Goal: Task Accomplishment & Management: Manage account settings

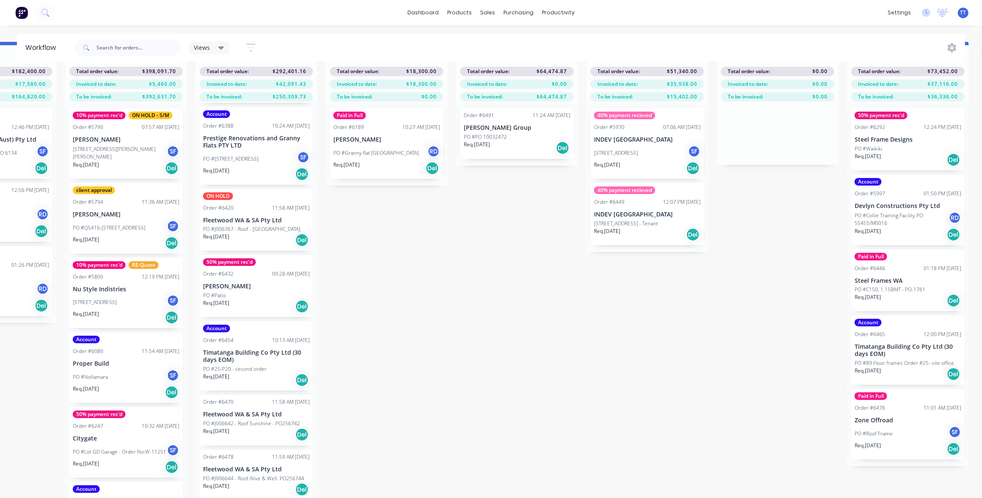
scroll to position [0, 996]
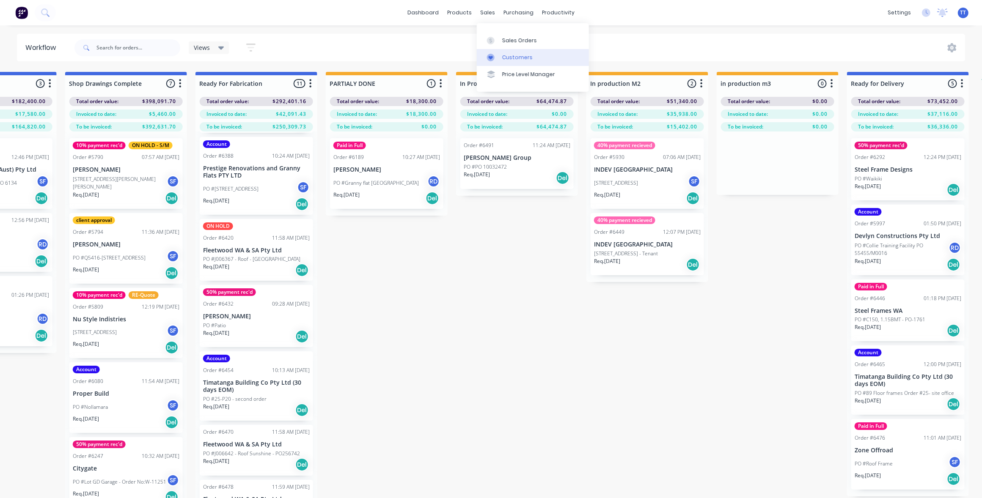
click at [510, 58] on div "Customers" at bounding box center [517, 58] width 30 height 8
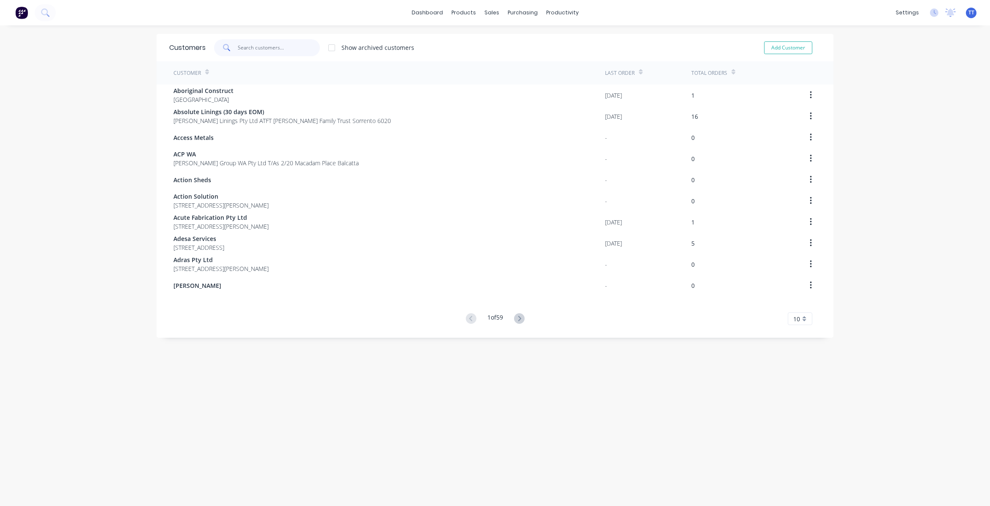
click at [274, 45] on input "text" at bounding box center [279, 47] width 83 height 17
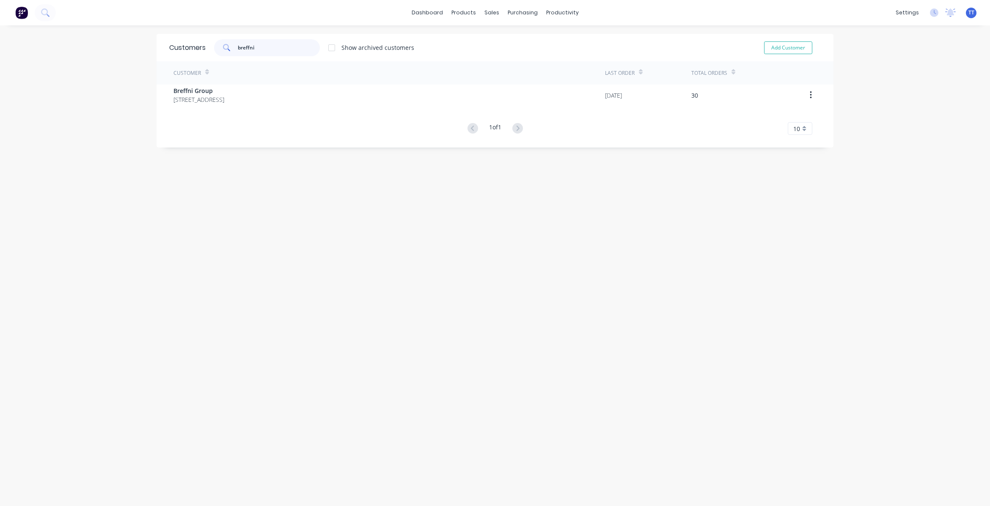
type input "breffni"
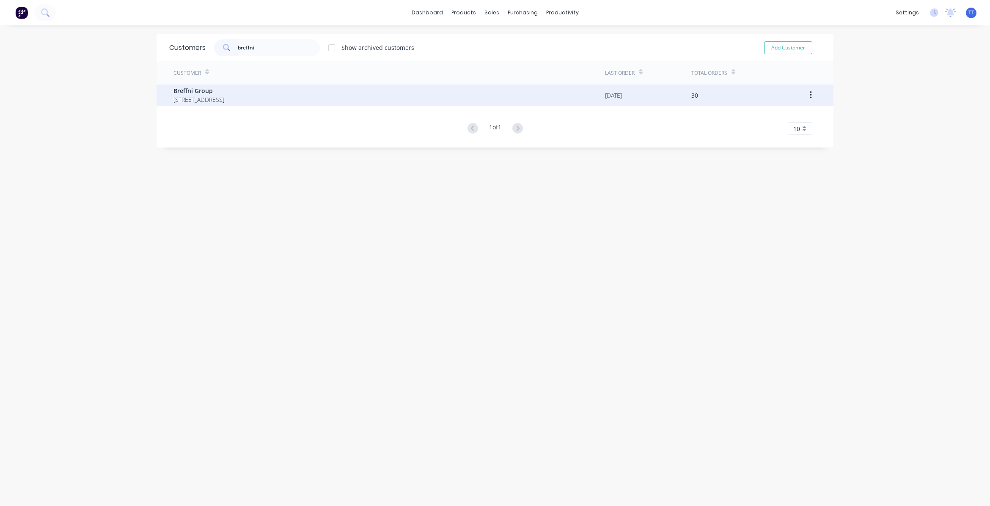
click at [211, 96] on span "[STREET_ADDRESS]" at bounding box center [198, 99] width 51 height 9
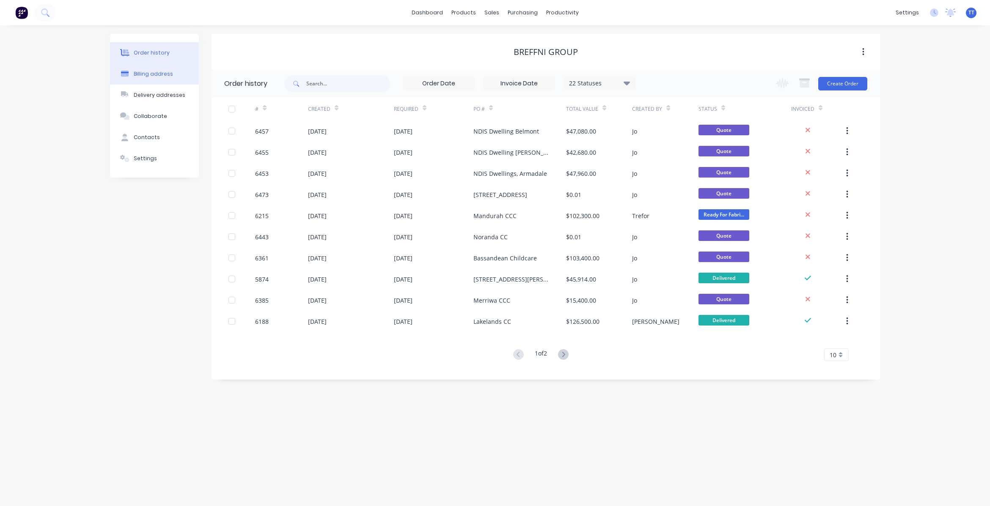
click at [146, 72] on div "Billing address" at bounding box center [153, 74] width 39 height 8
select select "AU"
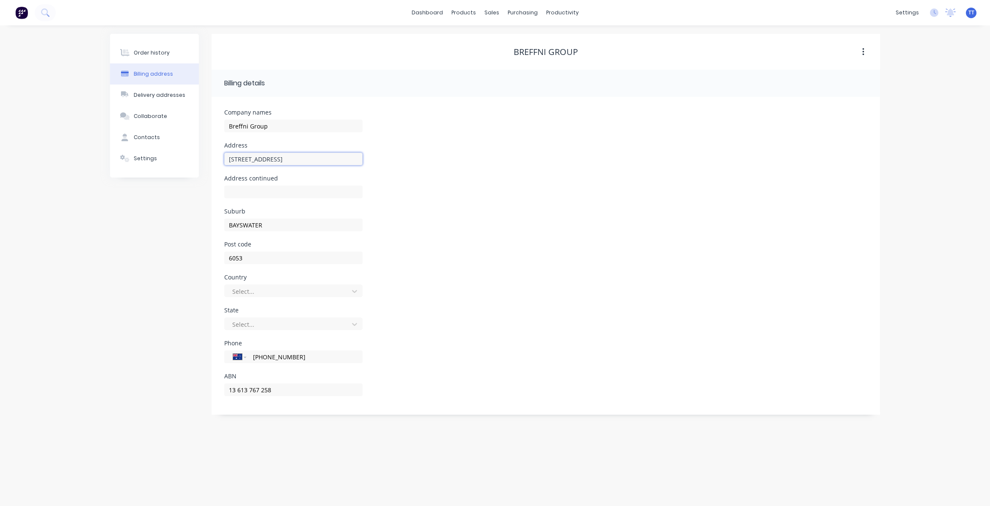
click at [291, 157] on input "[STREET_ADDRESS]" at bounding box center [293, 159] width 138 height 13
drag, startPoint x: 241, startPoint y: 156, endPoint x: 234, endPoint y: 160, distance: 8.7
click at [219, 151] on div "Company names Breffni Group Address [STREET_ADDRESS] Address continued Suburb B…" at bounding box center [546, 256] width 669 height 318
paste input "A15 L2, [STREET_ADDRESS][PERSON_NAME]"
click at [350, 159] on input "A15 L2, [STREET_ADDRESS][PERSON_NAME]" at bounding box center [293, 159] width 138 height 13
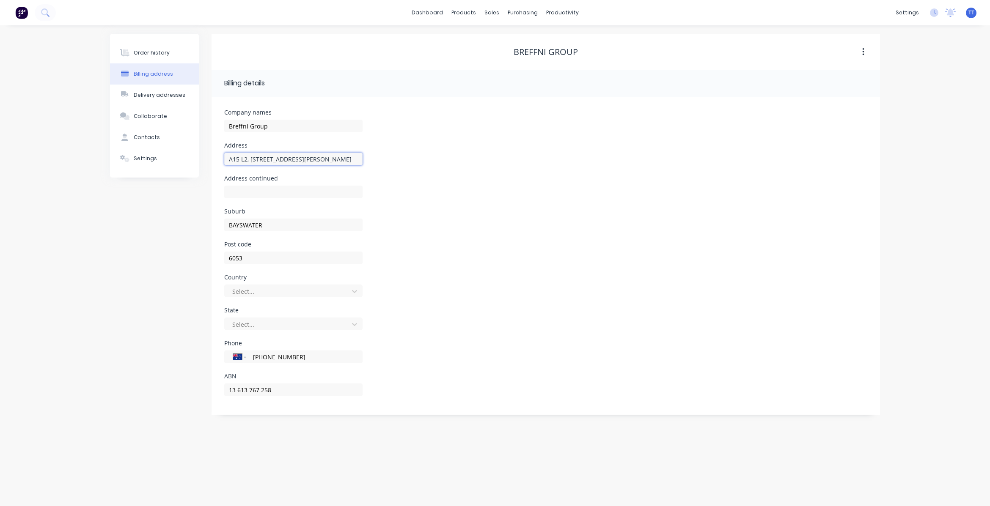
drag, startPoint x: 350, startPoint y: 159, endPoint x: 309, endPoint y: 159, distance: 41.0
click at [309, 159] on input "A15 L2, [STREET_ADDRESS][PERSON_NAME]" at bounding box center [293, 159] width 138 height 13
type input "[STREET_ADDRESS][PERSON_NAME],"
drag, startPoint x: 282, startPoint y: 223, endPoint x: 184, endPoint y: 214, distance: 98.1
click at [184, 214] on div "Order history Billing address Delivery addresses Collaborate Contacts Settings …" at bounding box center [495, 224] width 770 height 381
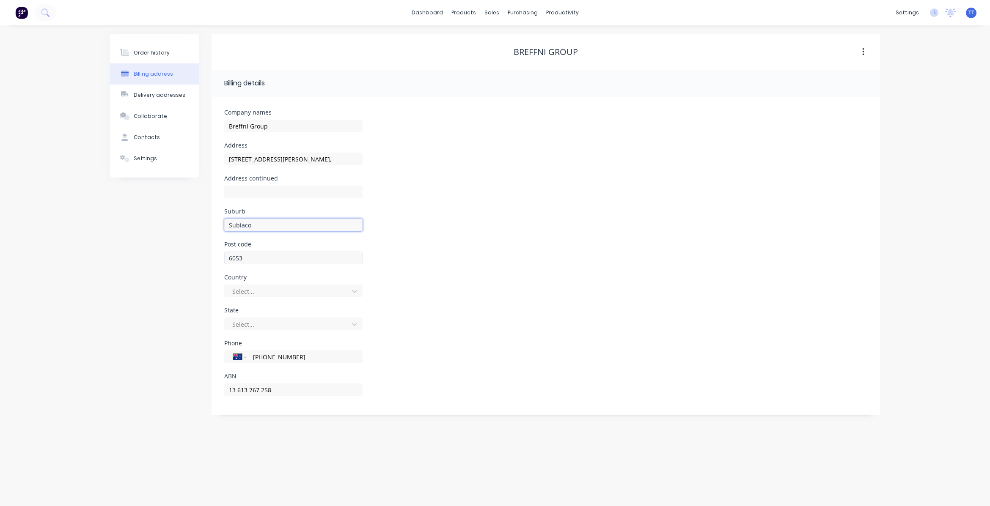
type input "Subiaco"
click at [290, 261] on input "6053" at bounding box center [293, 258] width 138 height 13
type input "6008"
drag, startPoint x: 445, startPoint y: 274, endPoint x: 417, endPoint y: 267, distance: 28.2
click at [445, 273] on div "Post code 6008" at bounding box center [545, 258] width 643 height 33
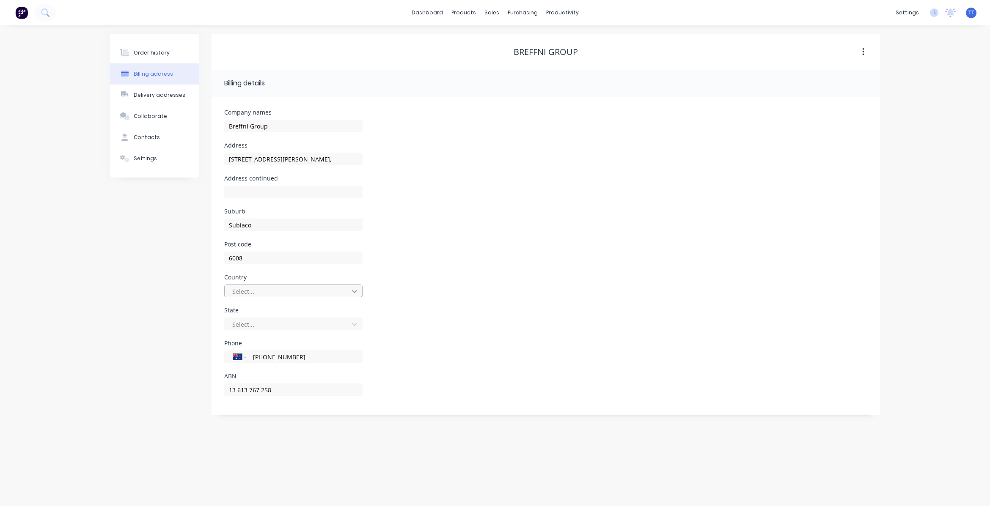
click at [354, 290] on icon at bounding box center [354, 291] width 8 height 8
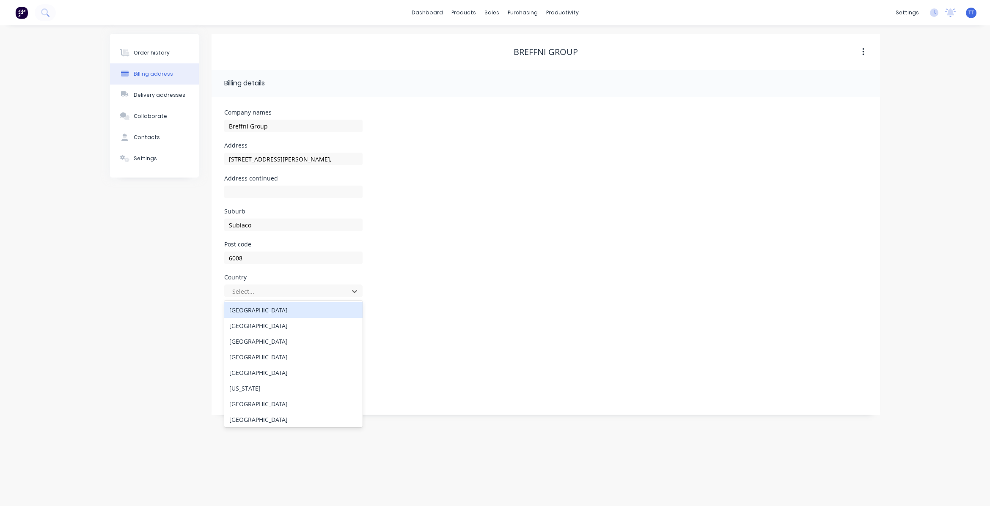
click at [261, 313] on div "[GEOGRAPHIC_DATA]" at bounding box center [293, 311] width 138 height 16
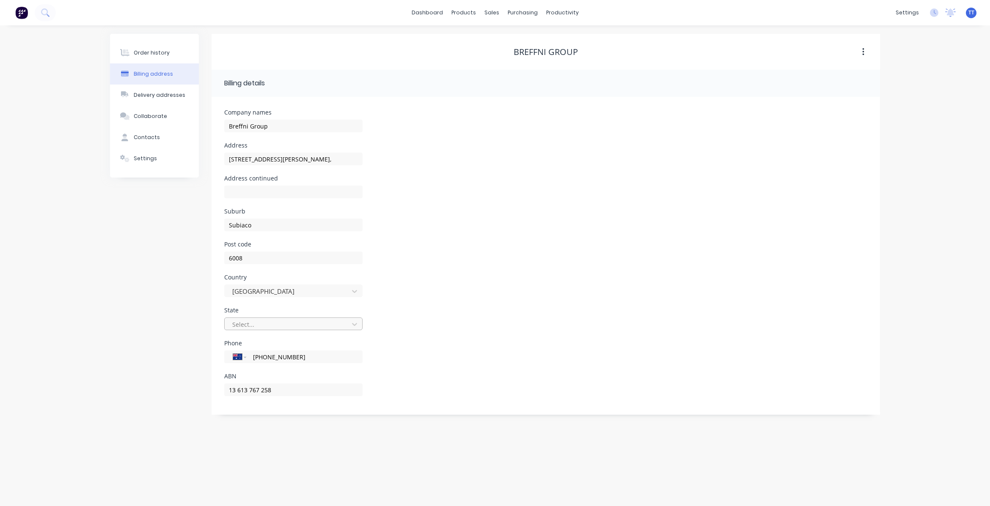
click at [257, 326] on div at bounding box center [287, 324] width 113 height 11
click at [278, 451] on div "[GEOGRAPHIC_DATA]" at bounding box center [293, 453] width 138 height 16
click at [155, 52] on div "Order history" at bounding box center [152, 53] width 36 height 8
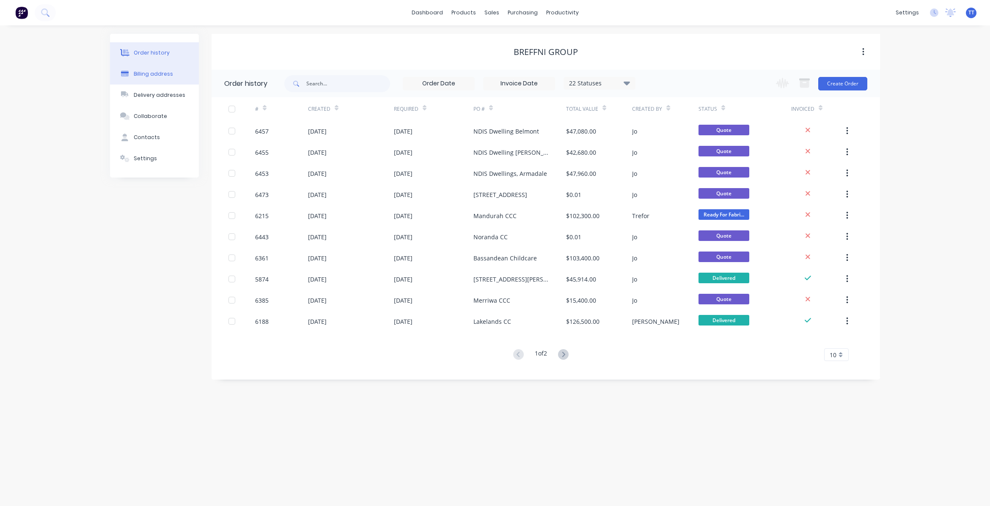
click at [146, 69] on button "Billing address" at bounding box center [154, 73] width 89 height 21
select select "AU"
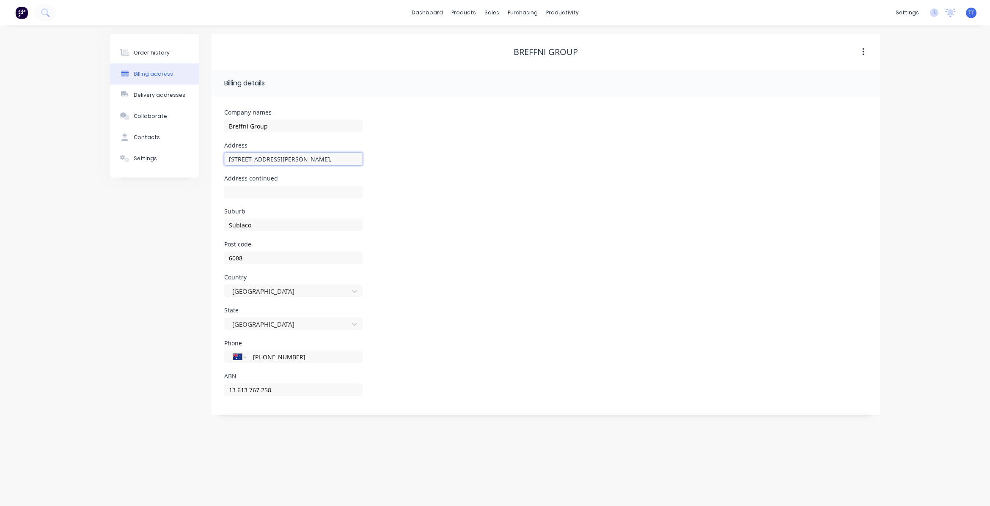
drag, startPoint x: 308, startPoint y: 160, endPoint x: 219, endPoint y: 154, distance: 89.4
click at [219, 154] on div "Company names Breffni Group Address [GEOGRAPHIC_DATA][PERSON_NAME], Address con…" at bounding box center [546, 256] width 669 height 318
drag, startPoint x: 149, startPoint y: 50, endPoint x: 575, endPoint y: 6, distance: 427.4
click at [149, 50] on div "Order history" at bounding box center [152, 53] width 36 height 8
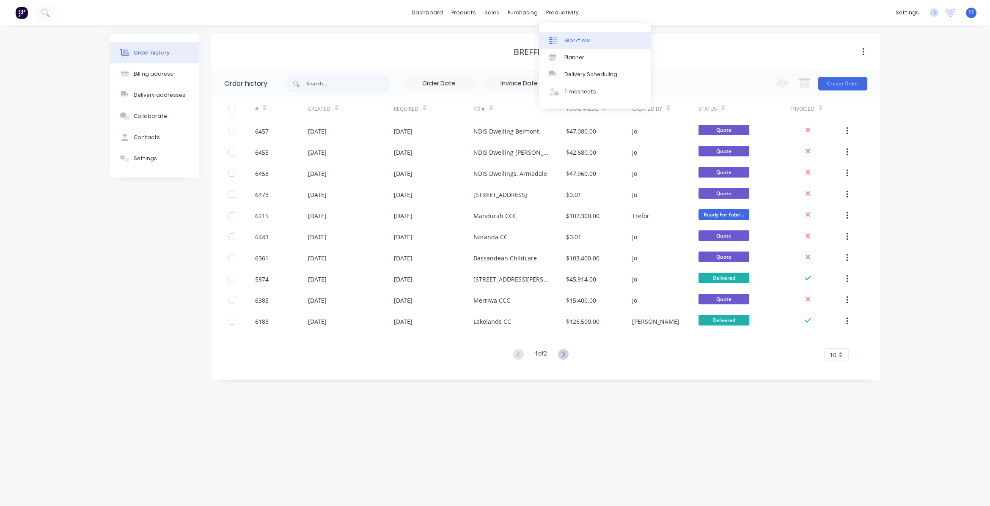
click at [573, 39] on div "Workflow" at bounding box center [576, 41] width 25 height 8
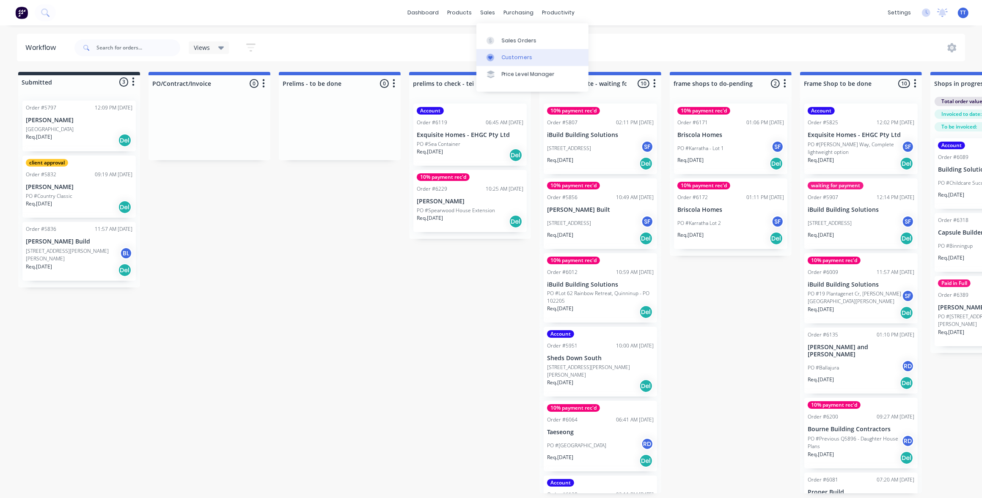
click at [512, 55] on div "Customers" at bounding box center [517, 58] width 30 height 8
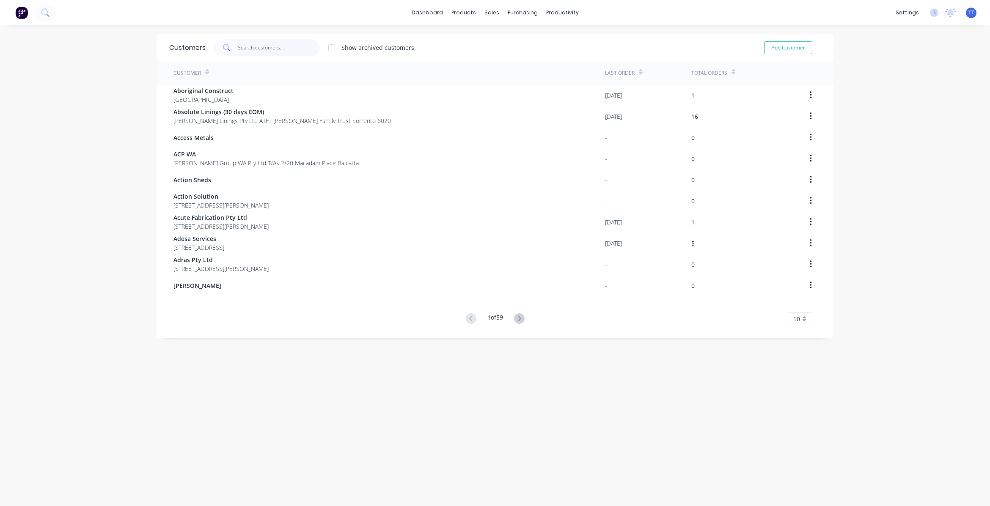
click at [251, 47] on input "text" at bounding box center [279, 47] width 83 height 17
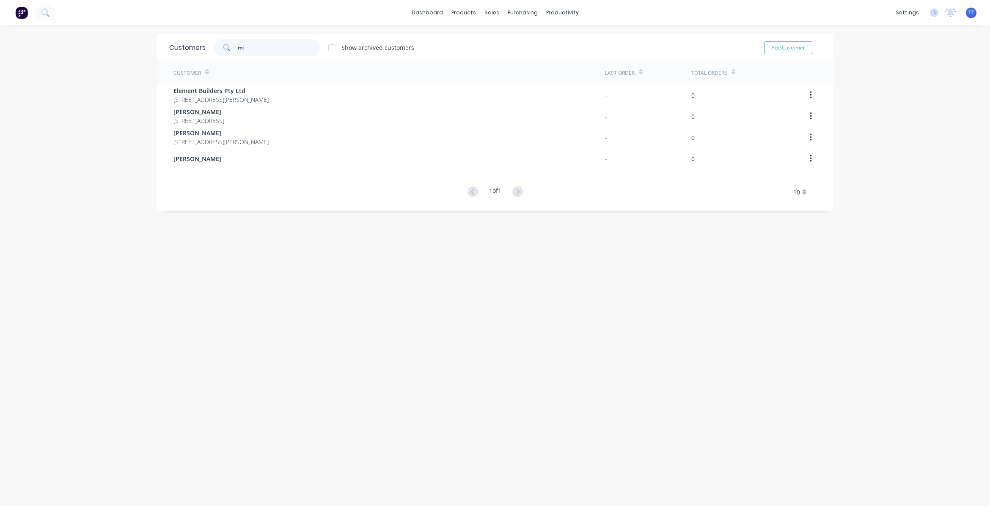
type input "m"
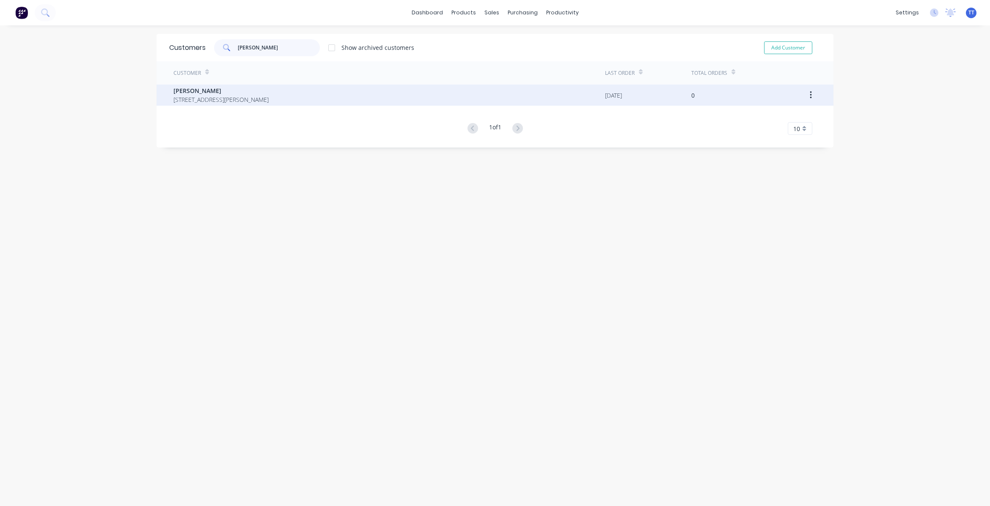
type input "[PERSON_NAME]"
click at [182, 87] on span "[PERSON_NAME]" at bounding box center [220, 90] width 95 height 9
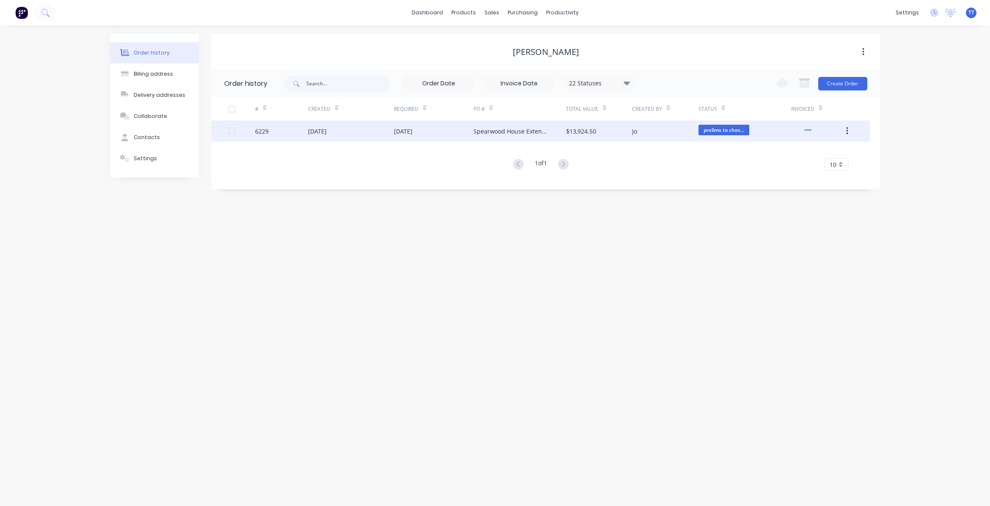
click at [441, 130] on div "[DATE]" at bounding box center [434, 131] width 80 height 21
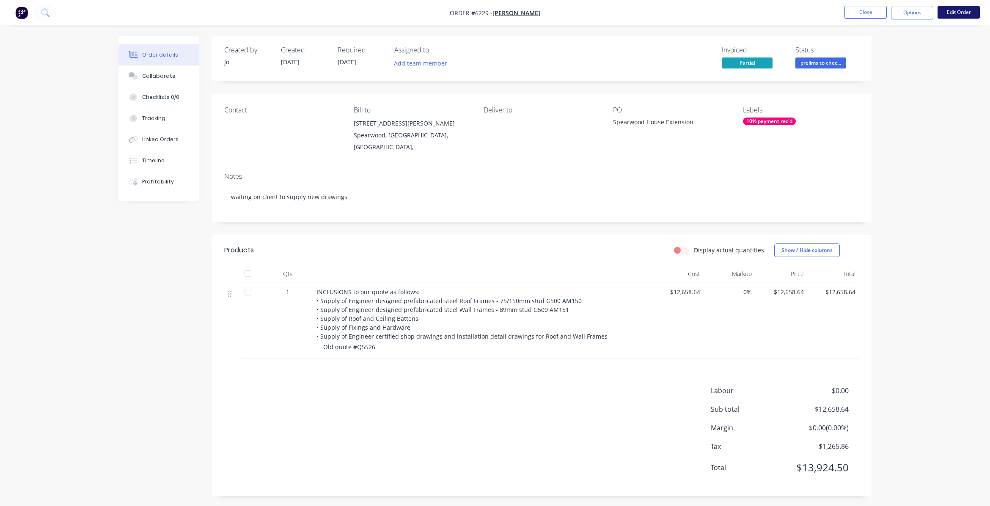
click at [955, 10] on button "Edit Order" at bounding box center [959, 12] width 42 height 13
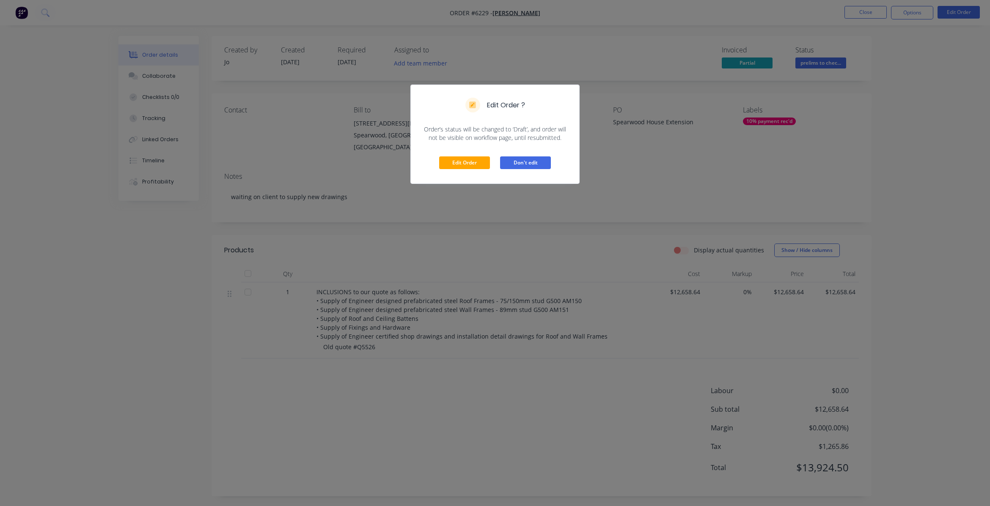
click at [529, 168] on button "Don't edit" at bounding box center [525, 163] width 51 height 13
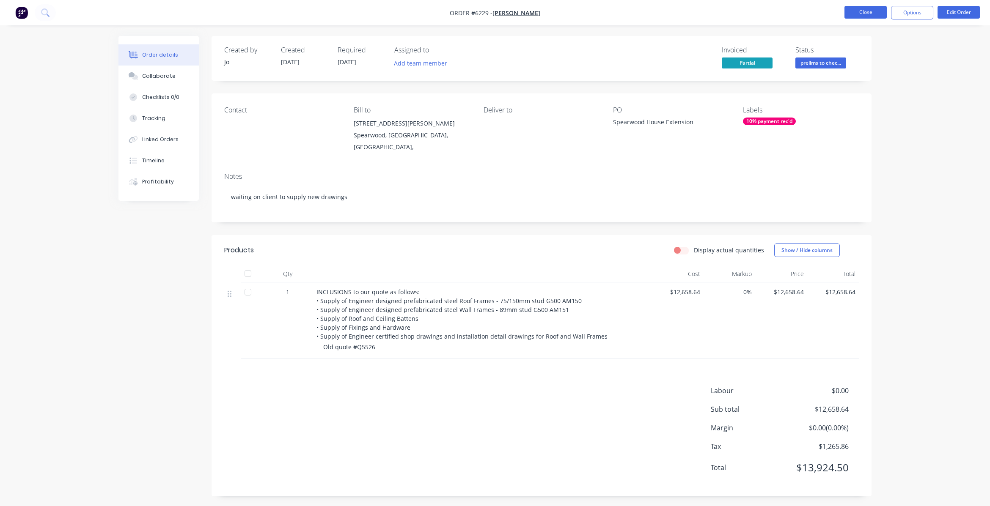
click at [863, 10] on button "Close" at bounding box center [866, 12] width 42 height 13
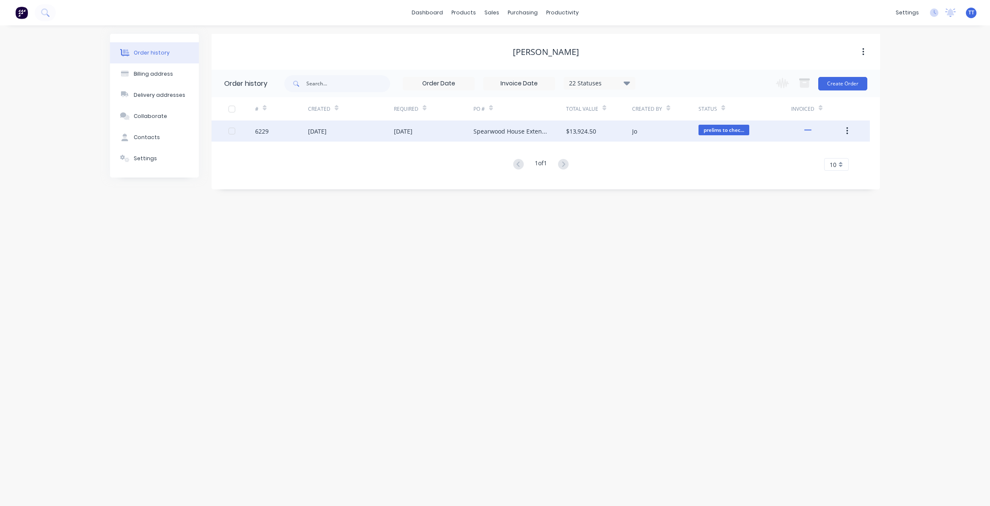
click at [846, 129] on icon "button" at bounding box center [847, 131] width 2 height 9
click at [790, 151] on div "Archive" at bounding box center [816, 153] width 65 height 12
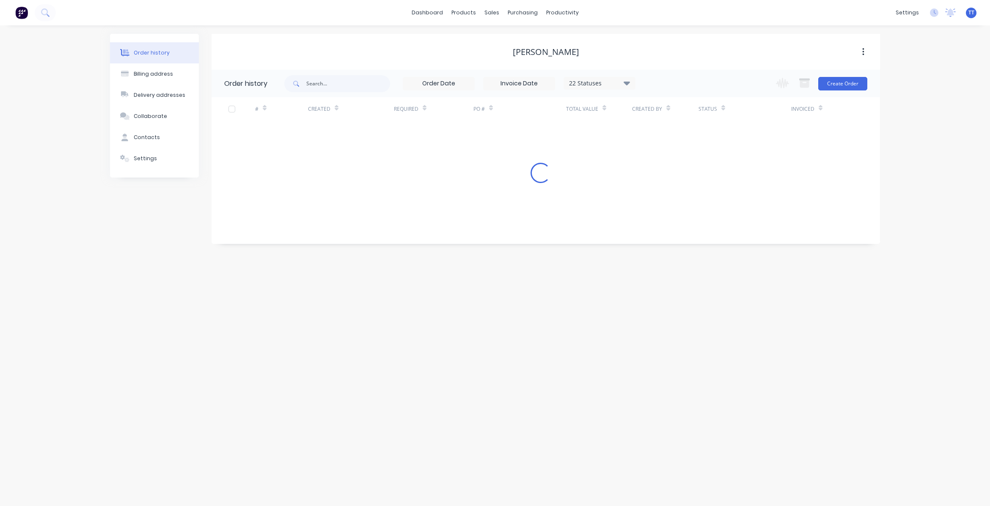
click at [790, 151] on div "# Created Required PO # Total Value Created By Status Invoiced Loading..." at bounding box center [541, 140] width 658 height 86
